Goal: Check status: Check status

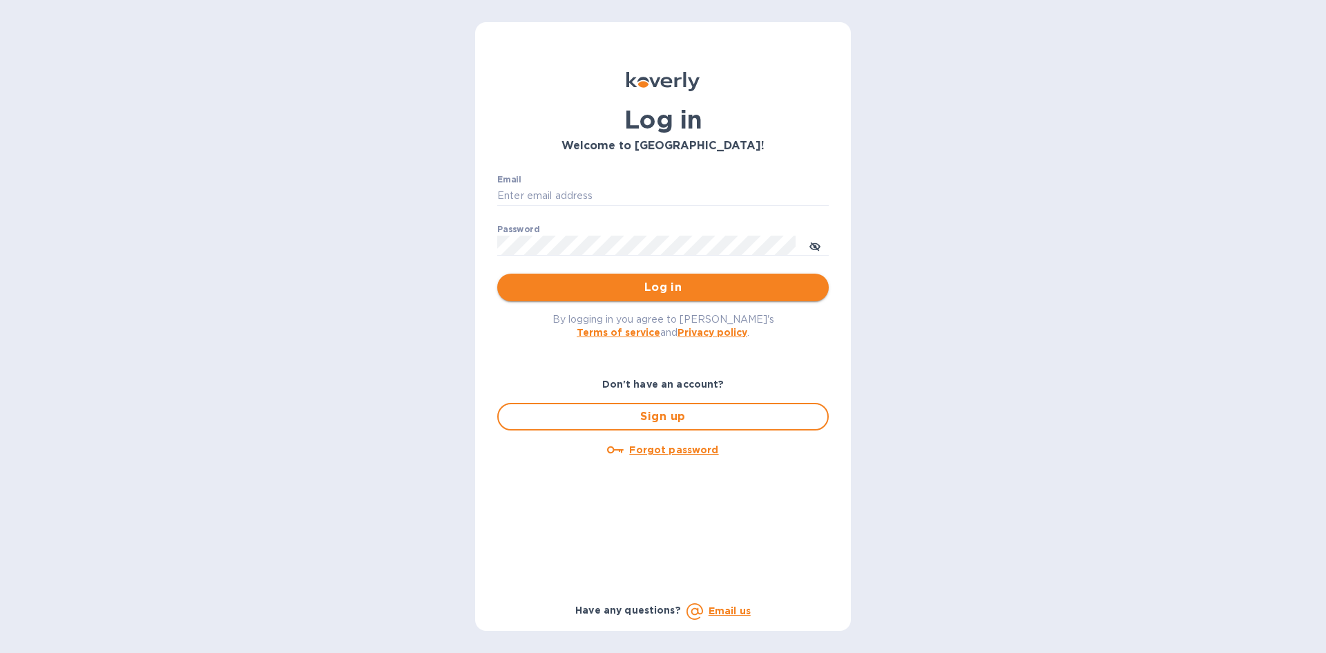
type input "[PERSON_NAME][EMAIL_ADDRESS][DOMAIN_NAME]"
click at [722, 282] on span "Log in" at bounding box center [662, 287] width 309 height 17
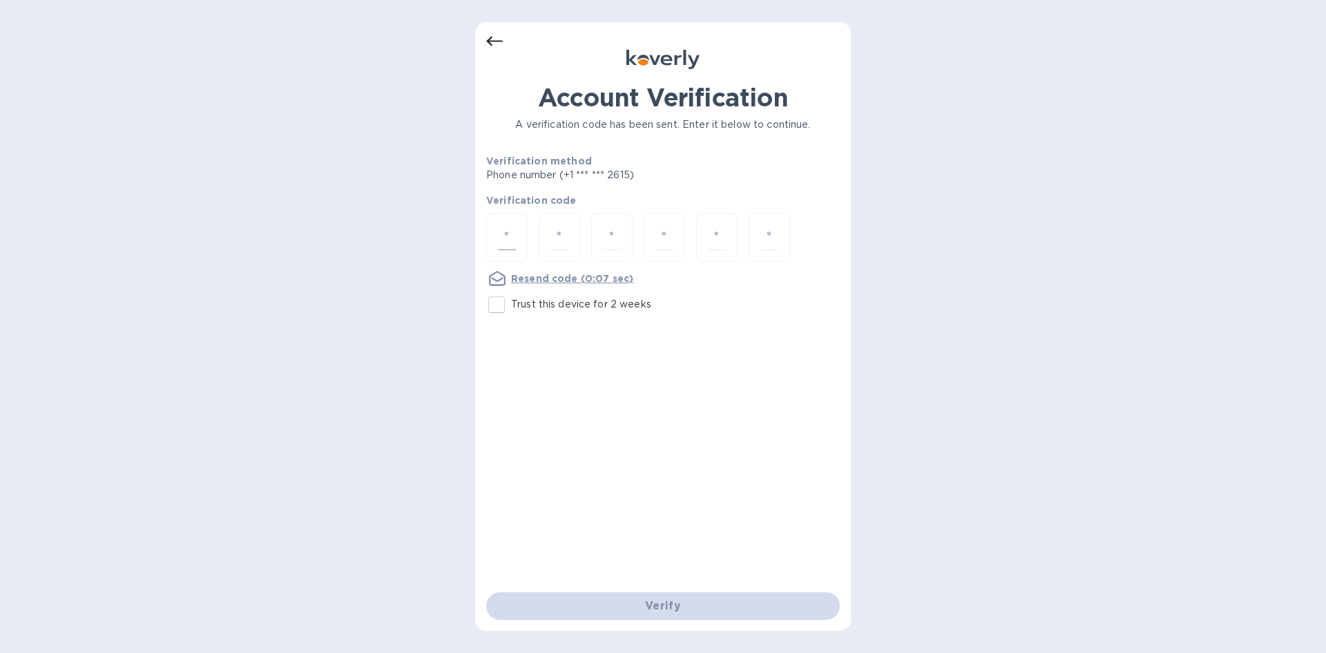
click at [519, 228] on div at bounding box center [506, 237] width 41 height 49
type input "3"
type input "1"
type input "6"
type input "8"
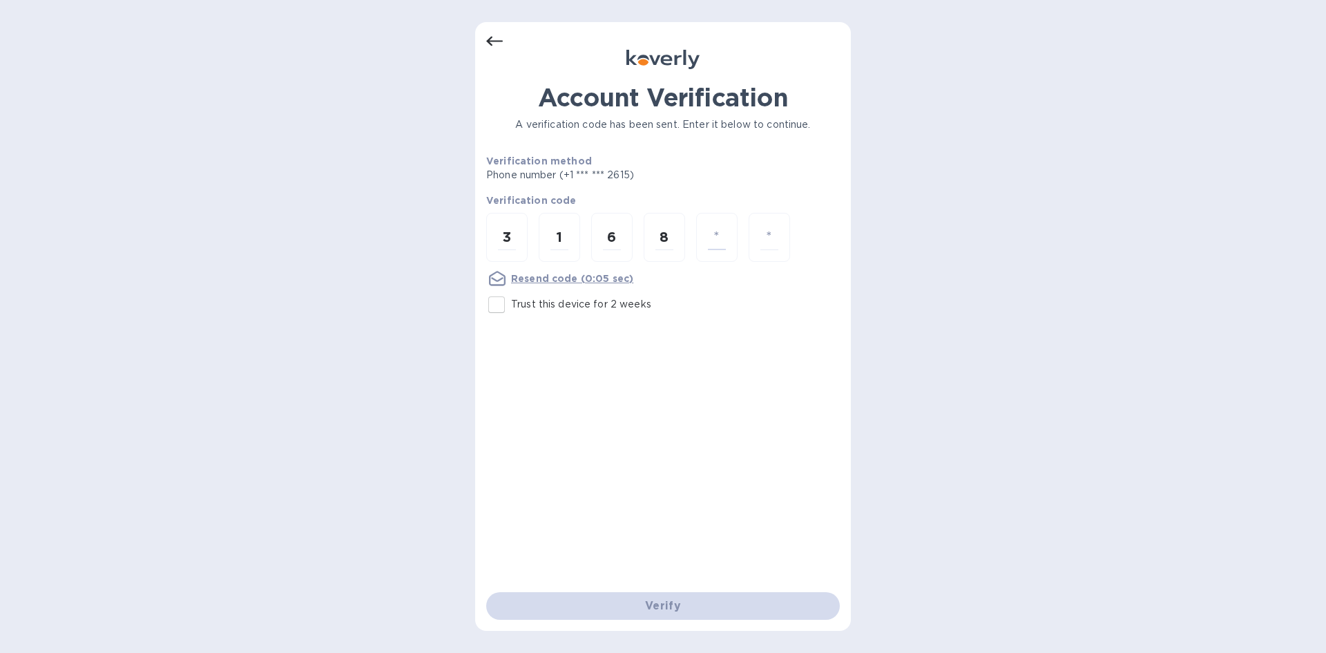
type input "2"
type input "0"
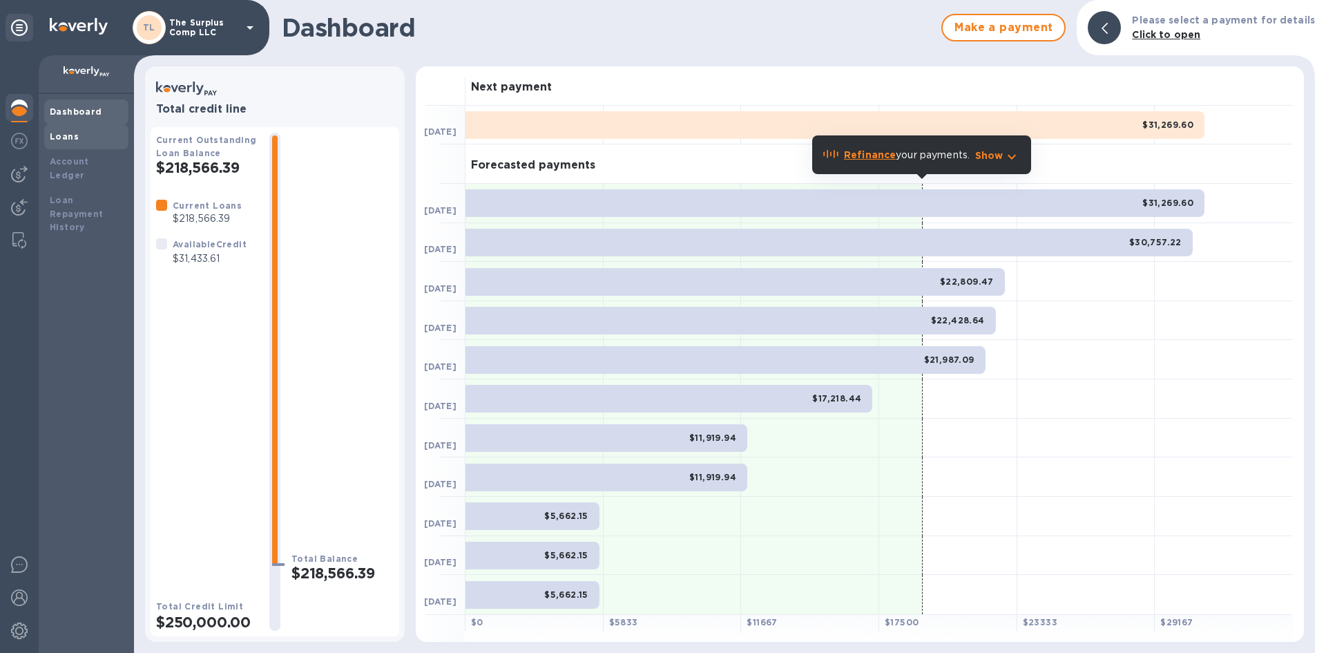
click at [79, 146] on div "Loans" at bounding box center [86, 136] width 84 height 25
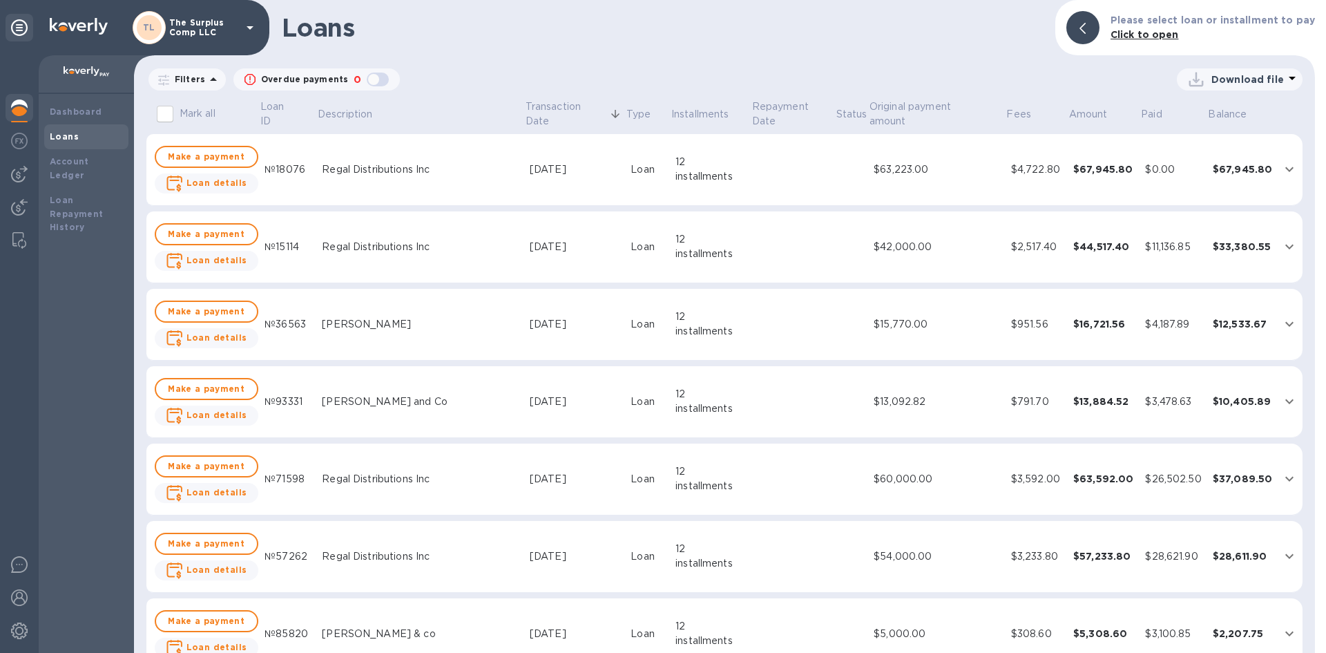
click at [874, 175] on div "$63,223.00" at bounding box center [937, 169] width 126 height 15
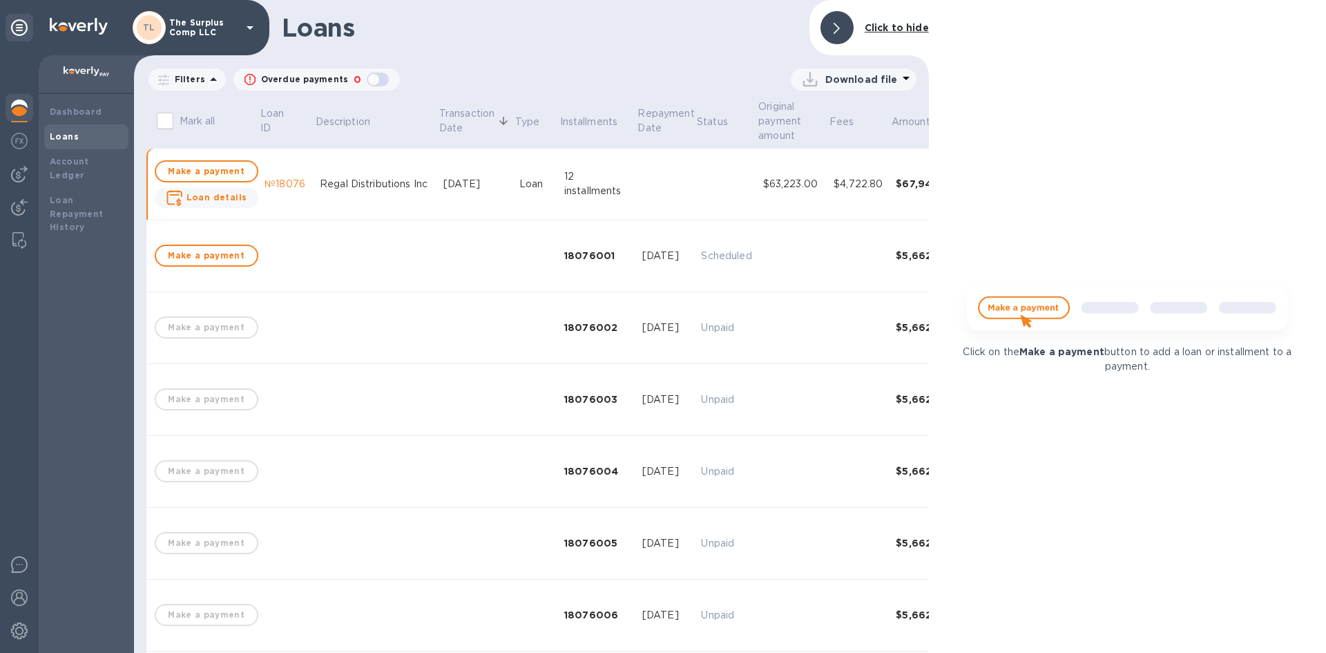
click at [851, 28] on div at bounding box center [837, 27] width 33 height 33
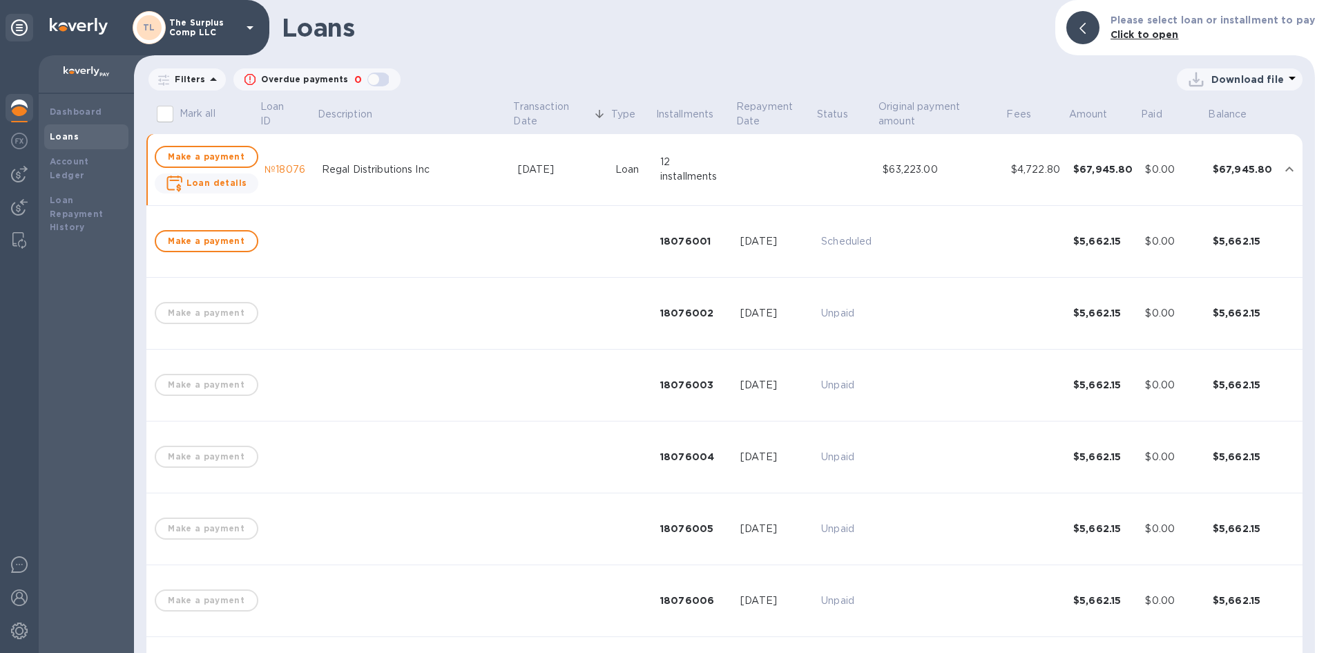
click at [1278, 156] on td at bounding box center [1290, 170] width 25 height 72
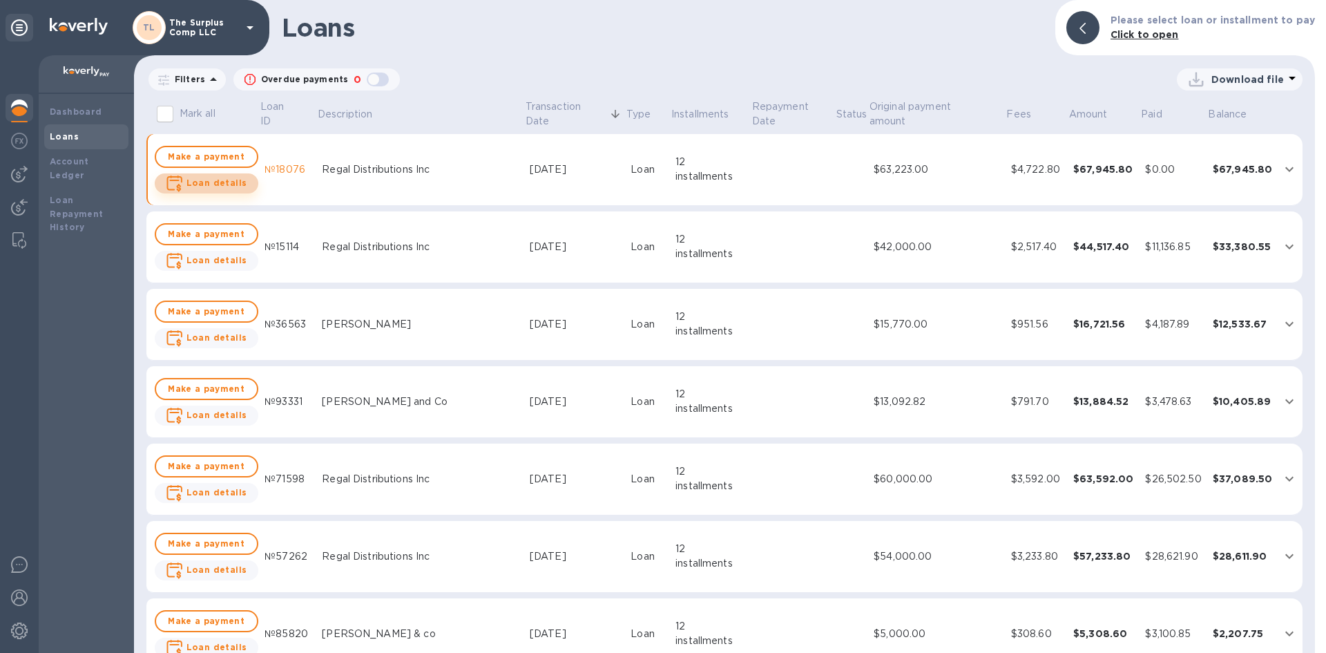
click at [211, 182] on b "Loan details" at bounding box center [217, 183] width 61 height 10
